Goal: Communication & Community: Answer question/provide support

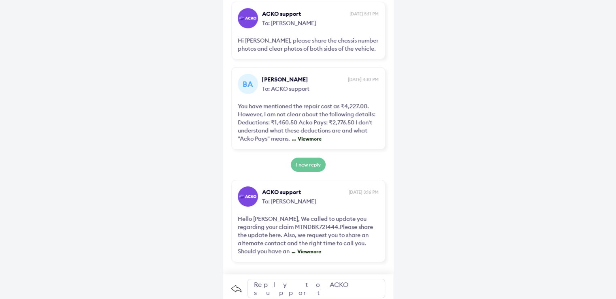
scroll to position [47, 0]
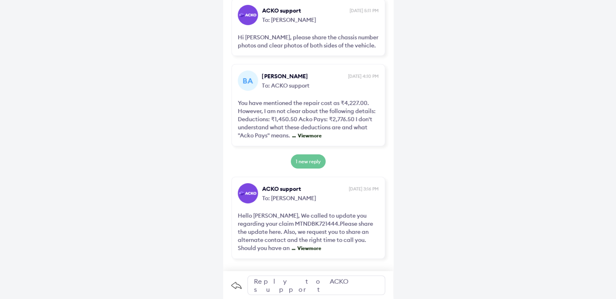
click at [319, 245] on span "View more" at bounding box center [308, 248] width 26 height 6
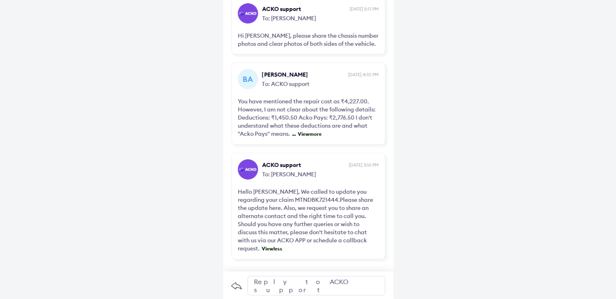
scroll to position [49, 0]
click at [281, 287] on div "Reply to ACKO support" at bounding box center [316, 284] width 138 height 19
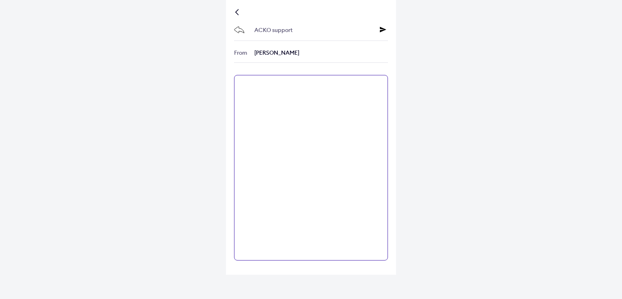
click at [289, 109] on textarea at bounding box center [311, 167] width 154 height 185
type textarea "**********"
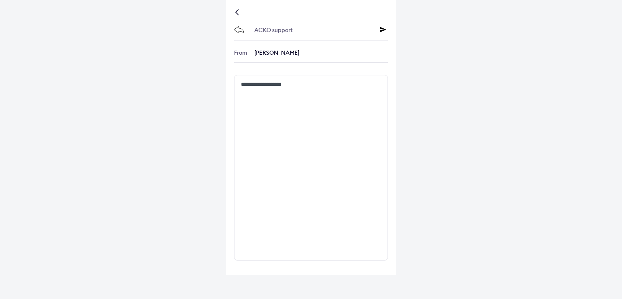
click at [381, 28] on icon at bounding box center [383, 29] width 6 height 6
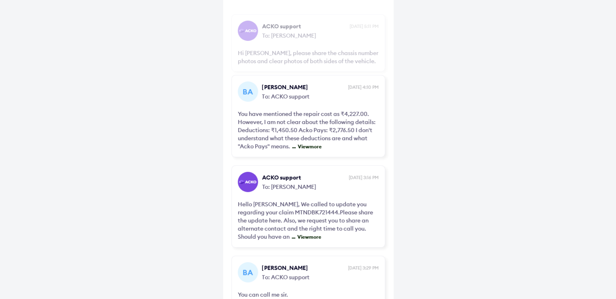
scroll to position [83, 0]
